Goal: Information Seeking & Learning: Learn about a topic

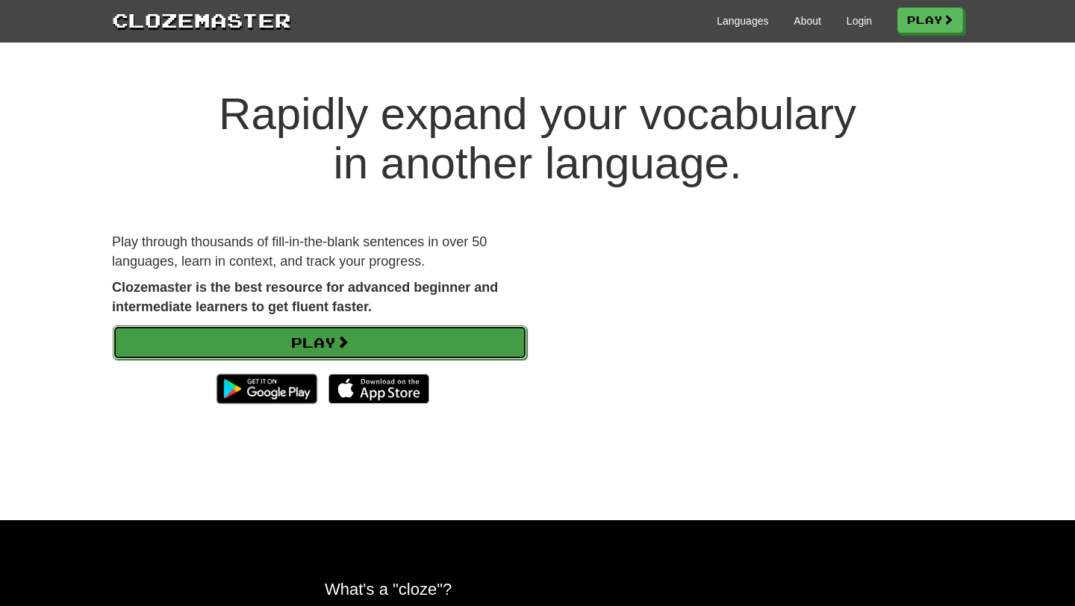
click at [346, 346] on span at bounding box center [342, 341] width 13 height 13
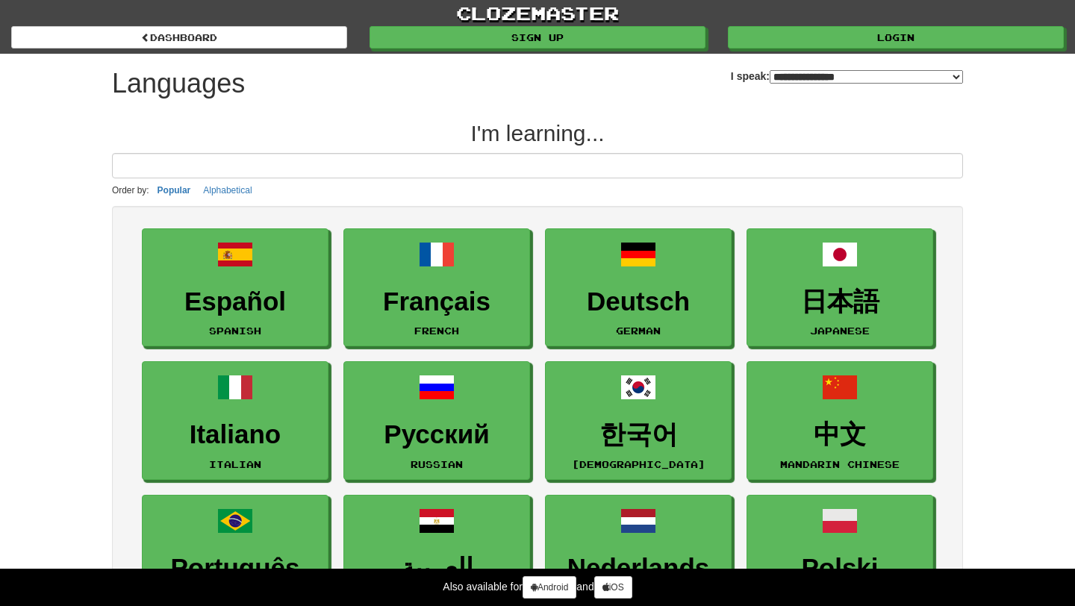
select select "*******"
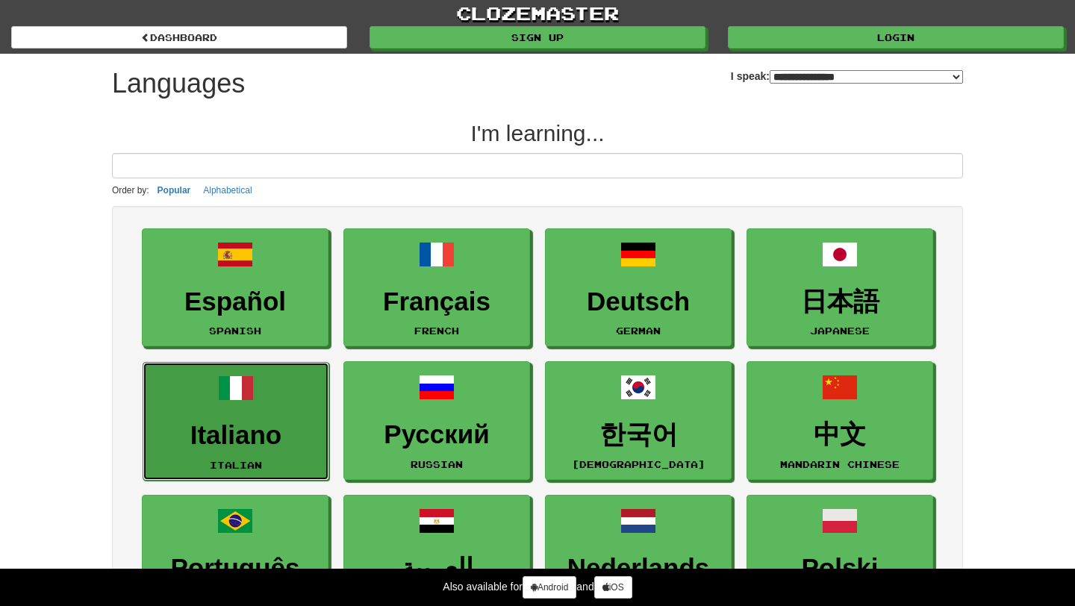
click at [293, 451] on link "Italiano Italian" at bounding box center [236, 421] width 187 height 119
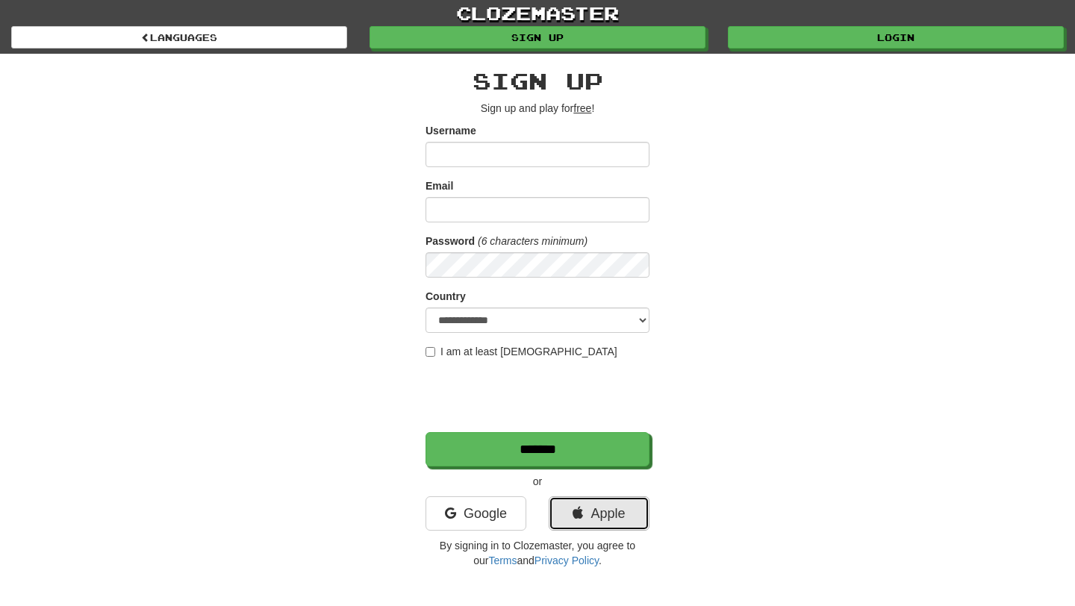
click at [558, 511] on link "Apple" at bounding box center [599, 513] width 101 height 34
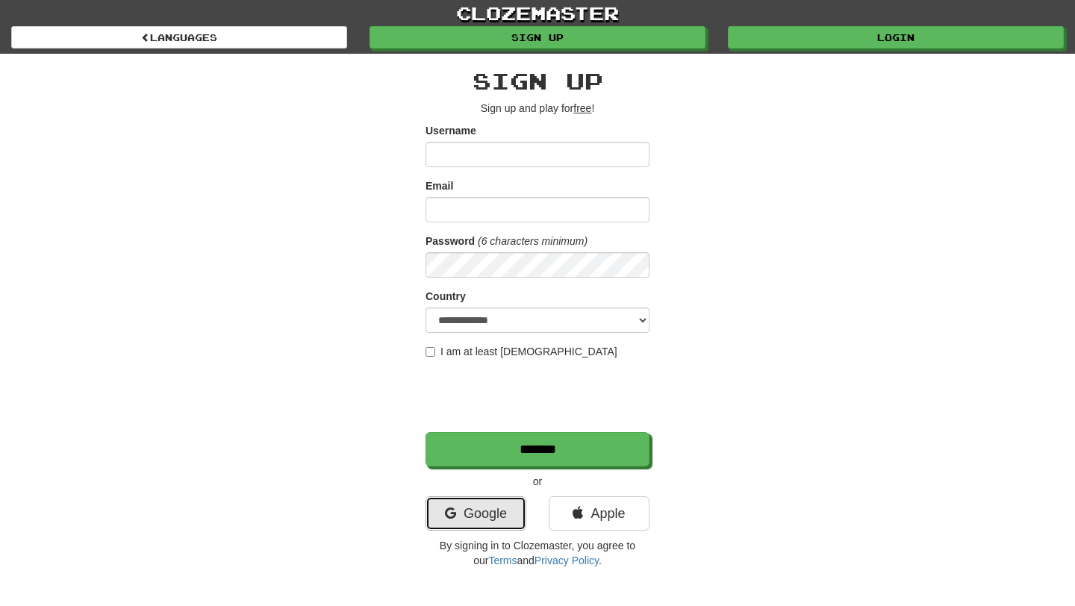
click at [482, 526] on link "Google" at bounding box center [475, 513] width 101 height 34
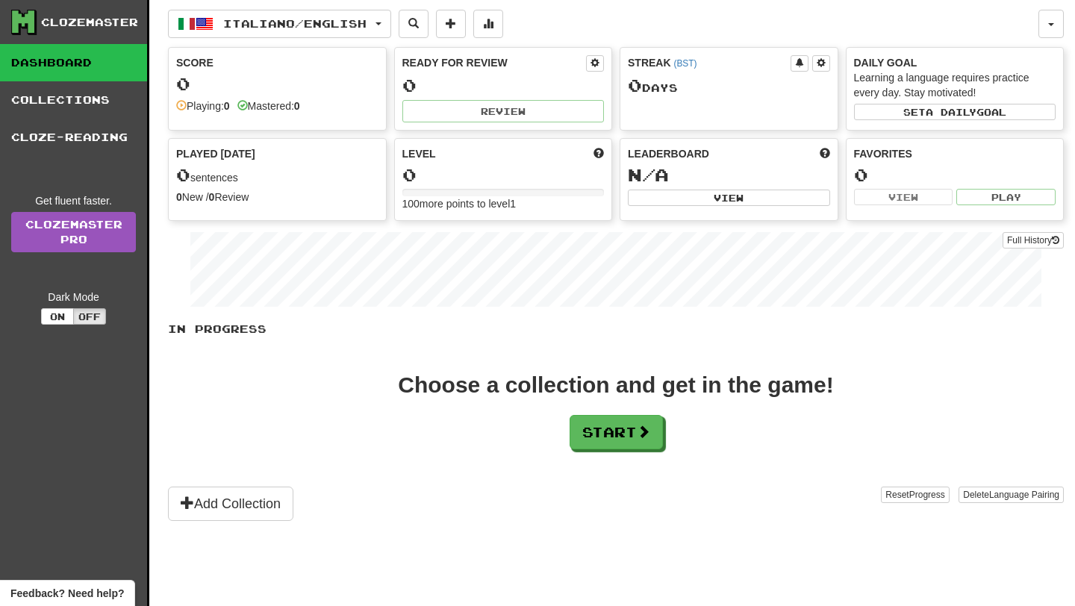
click at [294, 103] on div "Mastered: 0" at bounding box center [268, 106] width 63 height 15
click at [594, 432] on button "Start" at bounding box center [616, 433] width 93 height 34
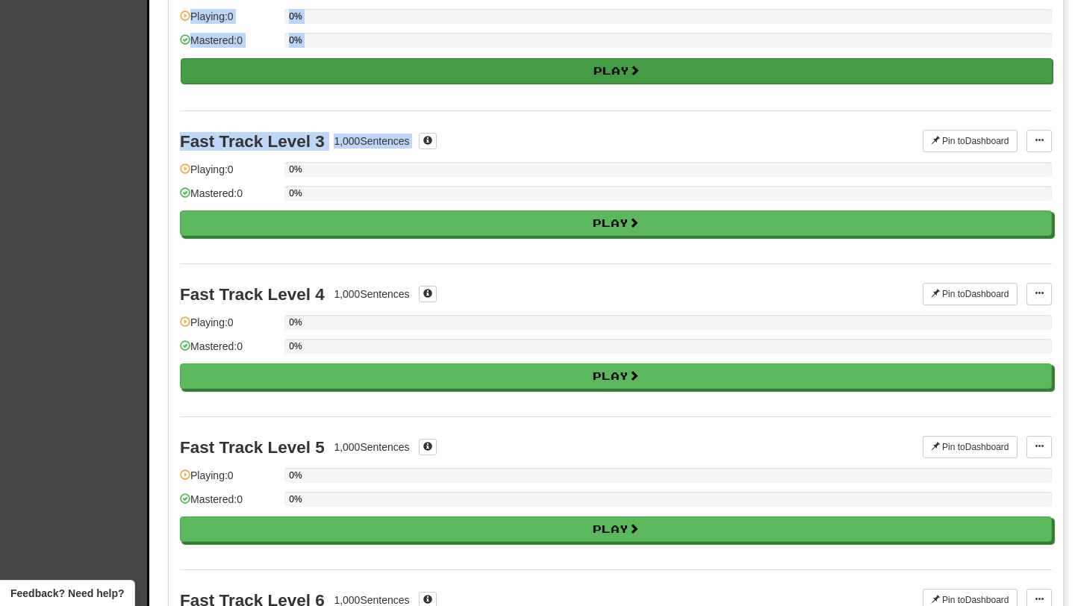
drag, startPoint x: 559, startPoint y: 348, endPoint x: 714, endPoint y: 89, distance: 301.9
click at [699, 128] on div "Expand your vocabulary quickly and efficiently - play through 10 collections in…" at bounding box center [616, 547] width 872 height 1576
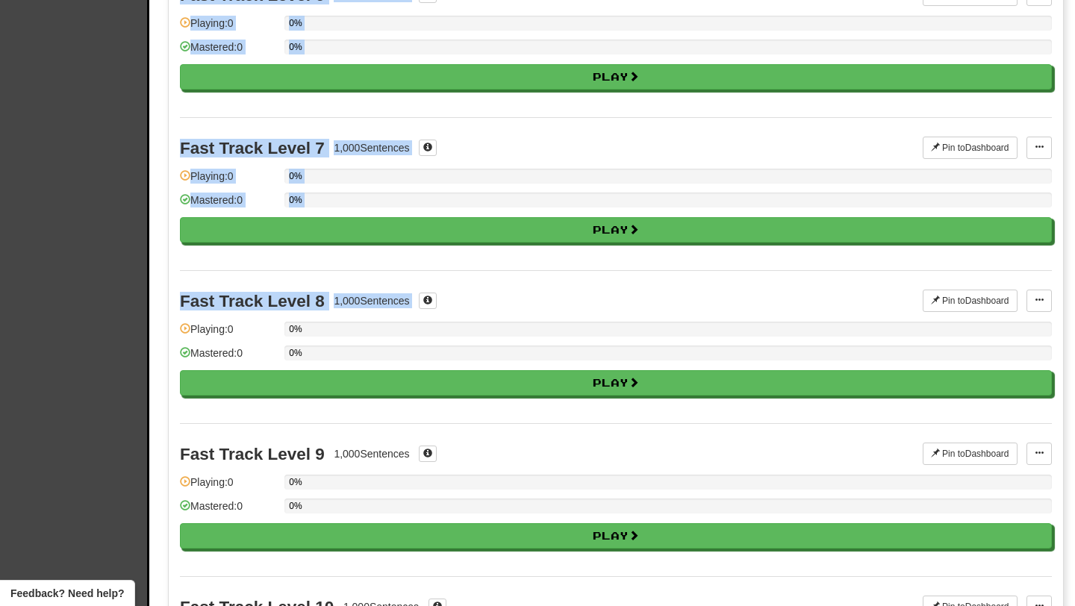
scroll to position [926, 0]
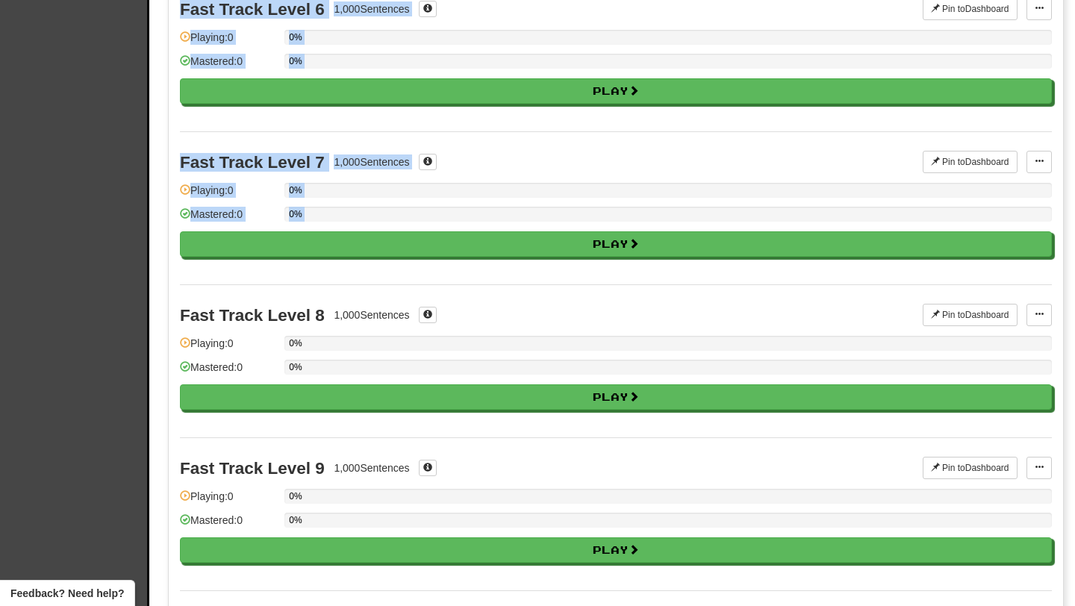
drag, startPoint x: 1074, startPoint y: 161, endPoint x: 1038, endPoint y: 286, distance: 129.7
click at [1038, 286] on html "**********" at bounding box center [537, 476] width 1075 height 2804
click at [1074, 252] on div "Clozemaster Dashboard Collections Cloze-Reading Get fluent faster. Clozemaster …" at bounding box center [537, 211] width 1075 height 2274
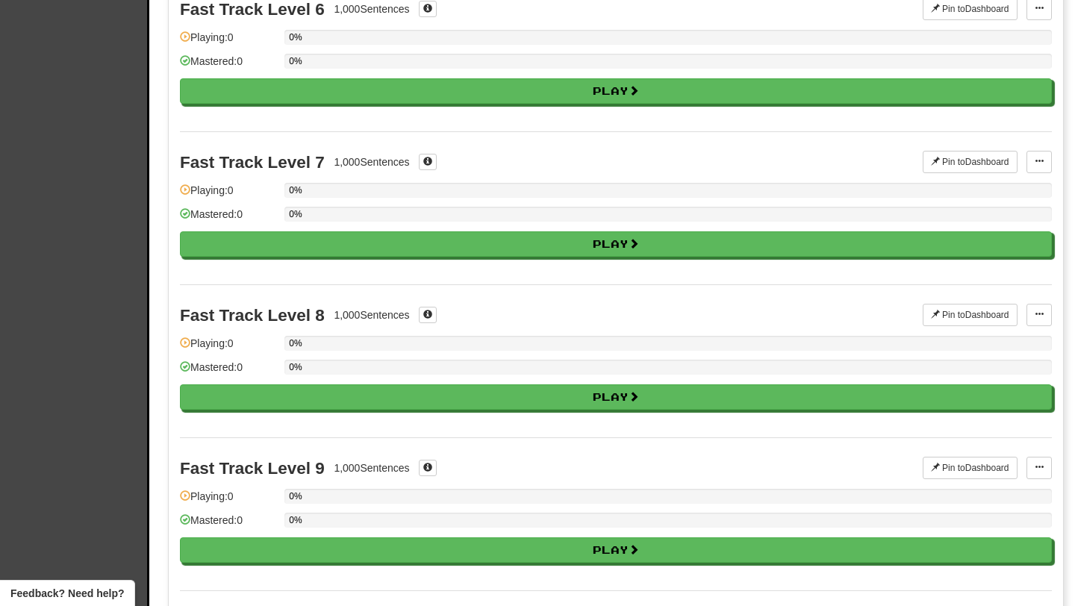
click at [1074, 252] on div "Clozemaster Dashboard Collections Cloze-Reading Get fluent faster. Clozemaster …" at bounding box center [537, 211] width 1075 height 2274
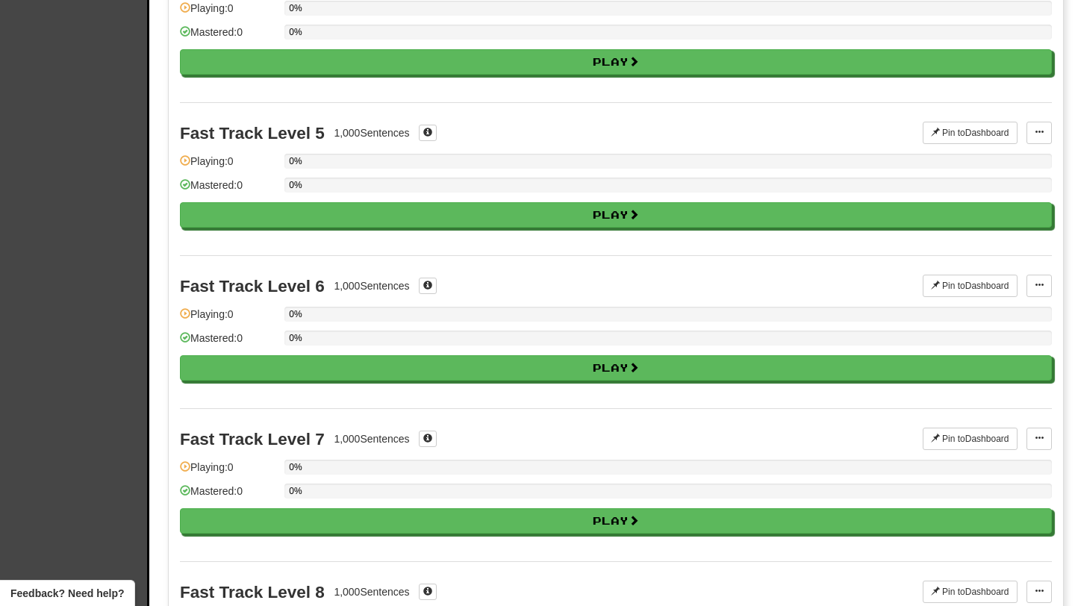
scroll to position [0, 0]
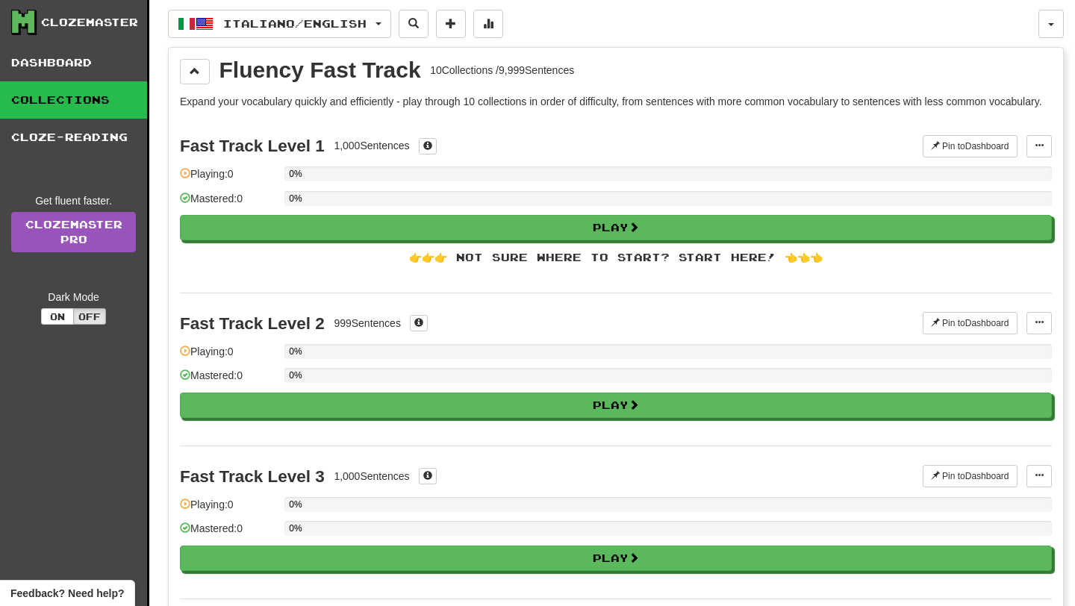
drag, startPoint x: 1074, startPoint y: 278, endPoint x: 1055, endPoint y: -47, distance: 325.2
click at [986, 68] on div "Fluency Fast Track 10 Collections / 9,999 Sentences" at bounding box center [616, 71] width 872 height 25
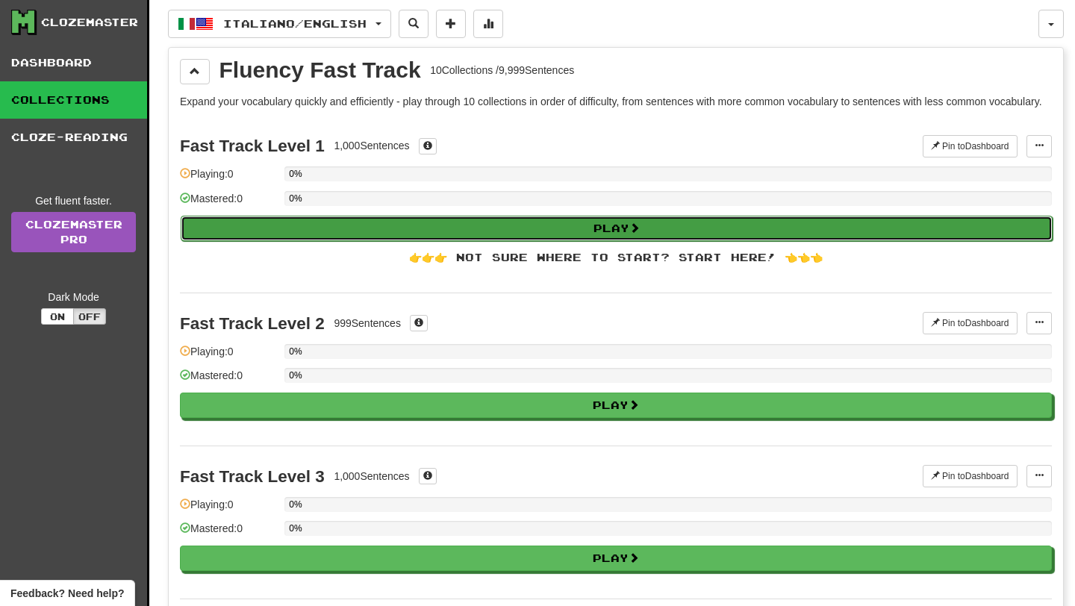
click at [381, 237] on button "Play" at bounding box center [617, 228] width 872 height 25
select select "**"
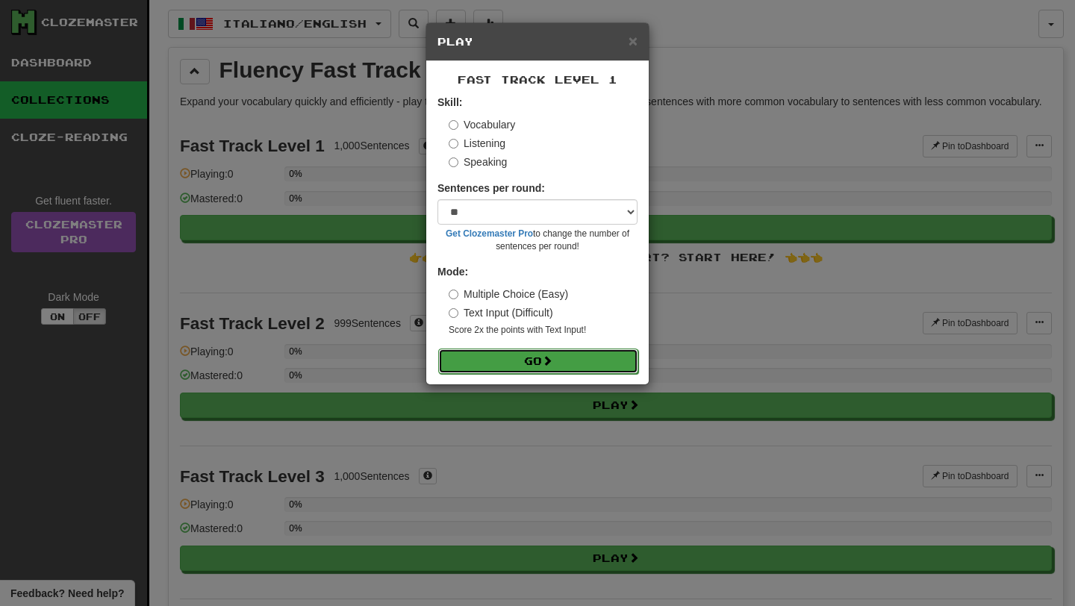
click at [549, 371] on button "Go" at bounding box center [538, 361] width 200 height 25
click at [631, 41] on span "×" at bounding box center [632, 40] width 9 height 17
